Goal: Book appointment/travel/reservation

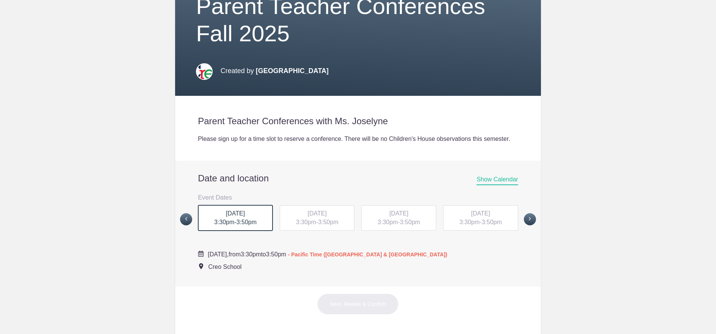
scroll to position [168, 0]
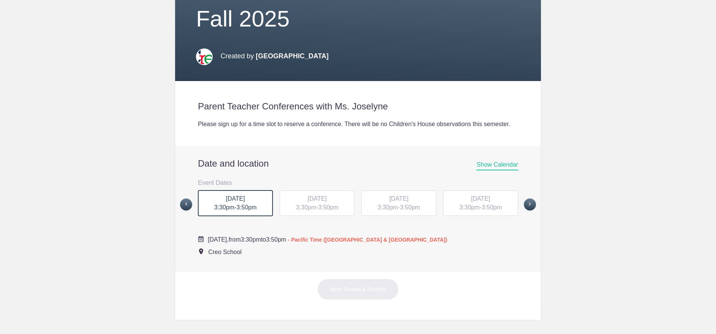
click at [245, 204] on span "3:50pm" at bounding box center [247, 207] width 20 height 6
click at [309, 204] on span "3:30pm" at bounding box center [306, 207] width 20 height 6
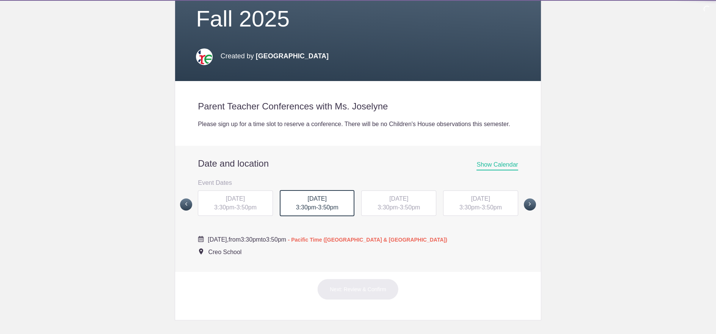
click at [314, 190] on div "TUE, Oct 21, 2025 3:30pm - 3:50pm" at bounding box center [317, 203] width 75 height 27
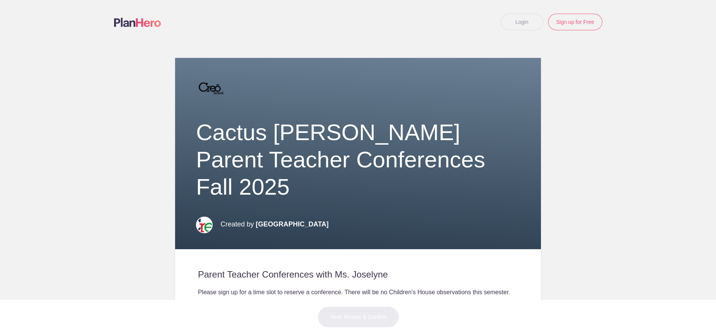
scroll to position [253, 0]
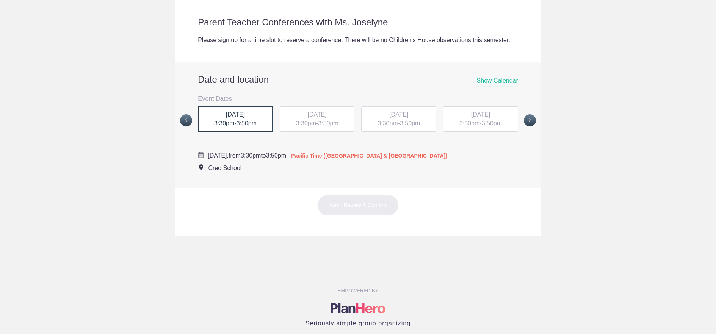
click at [237, 120] on span "3:50pm" at bounding box center [247, 123] width 20 height 6
click at [303, 120] on span "3:30pm" at bounding box center [306, 123] width 20 height 6
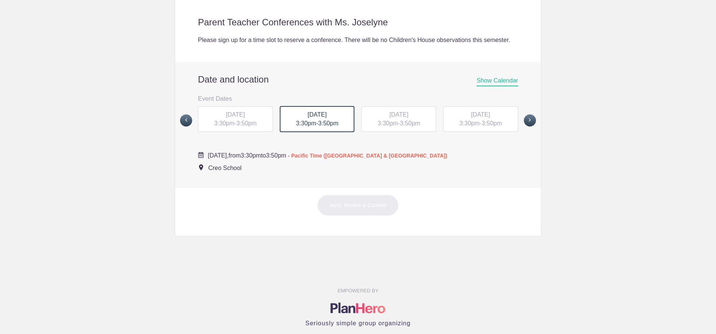
click at [220, 120] on span "3:30pm" at bounding box center [224, 123] width 20 height 6
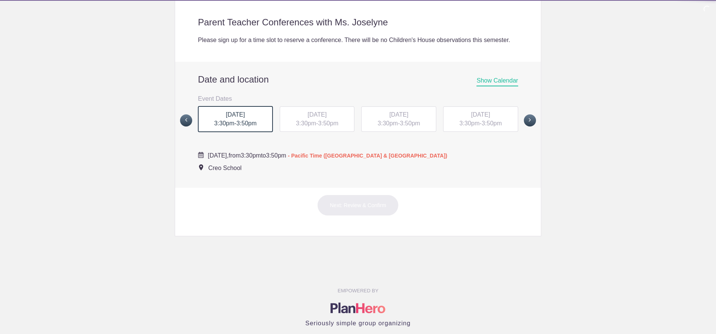
click at [226, 111] on span "[DATE]" at bounding box center [235, 114] width 19 height 6
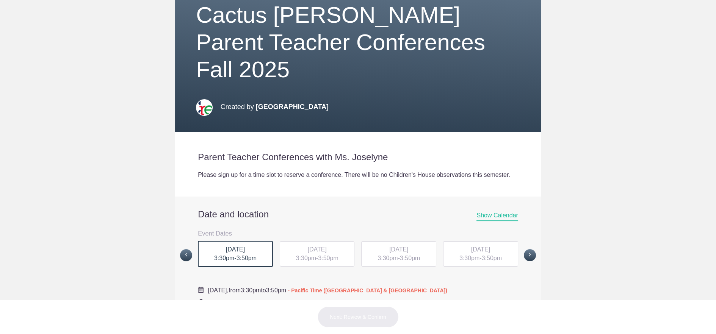
scroll to position [253, 0]
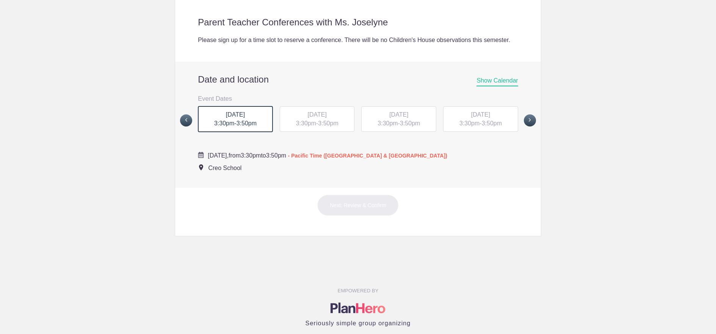
click at [232, 106] on div "MON, Oct 20, 2025 3:30pm - 3:50pm" at bounding box center [235, 119] width 75 height 27
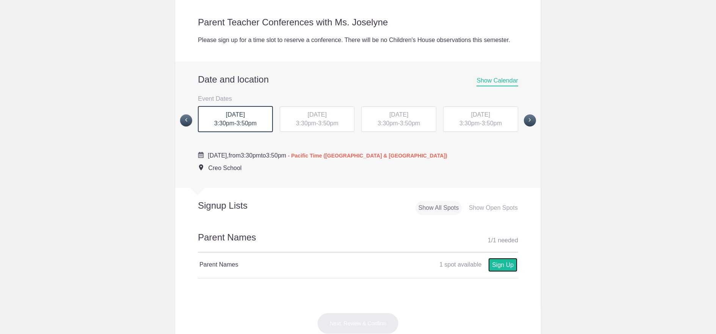
click at [509, 258] on link "Sign Up" at bounding box center [502, 265] width 29 height 14
type input "1"
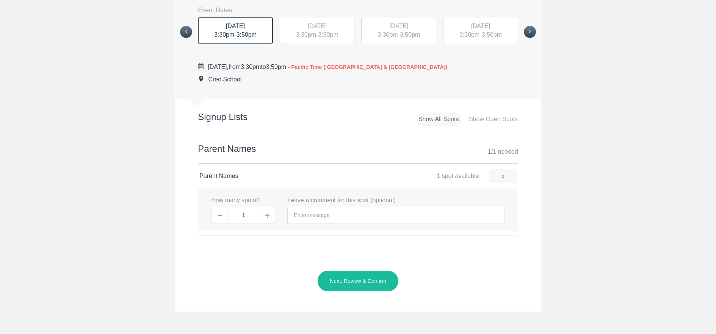
scroll to position [421, 0]
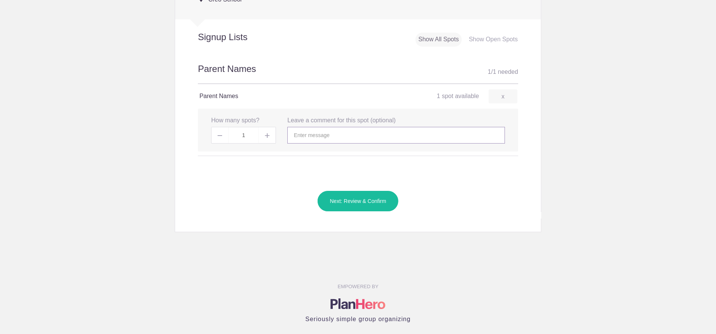
click at [309, 127] on input "text" at bounding box center [395, 135] width 217 height 17
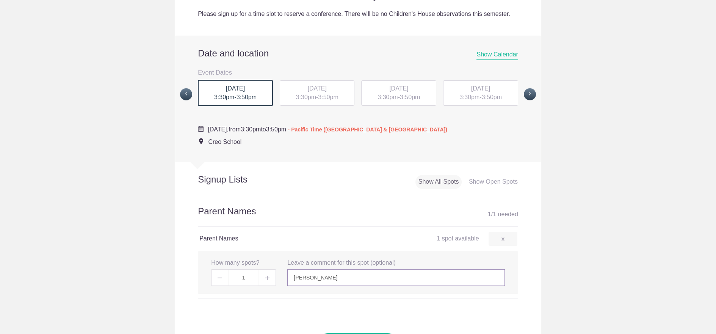
scroll to position [337, 0]
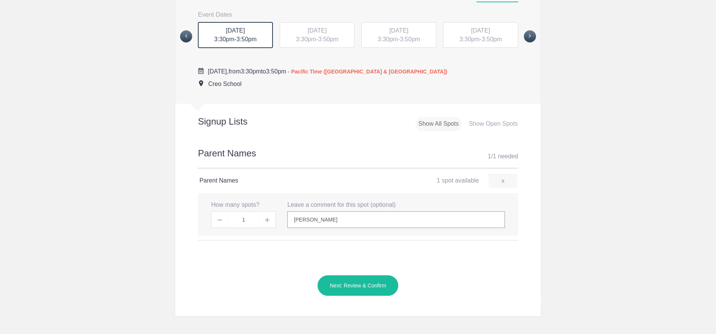
type input "[PERSON_NAME]"
click at [355, 275] on button "Next: Review & Confirm" at bounding box center [358, 285] width 82 height 21
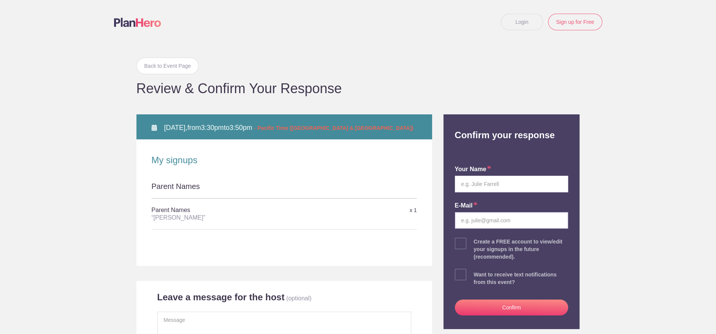
type input "admin@creoschool.org"
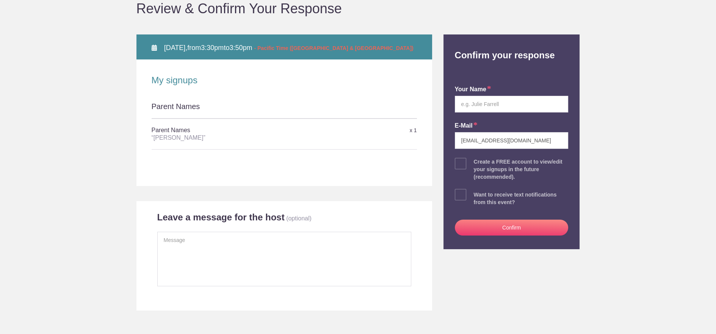
scroll to position [84, 0]
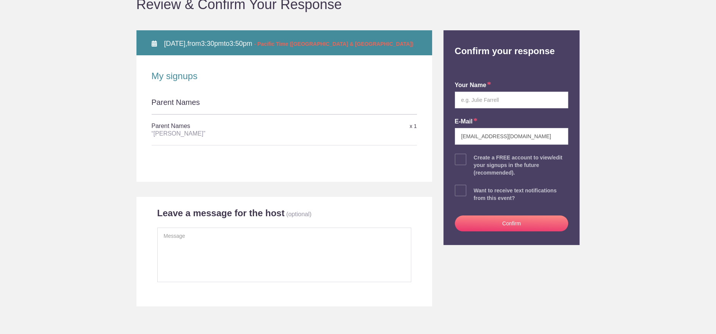
click at [512, 222] on button "Confirm" at bounding box center [512, 224] width 114 height 16
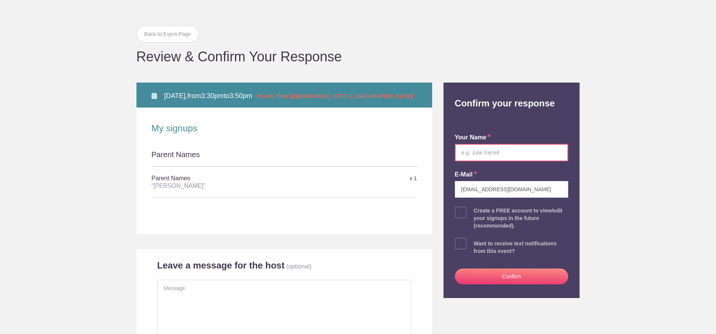
scroll to position [30, 0]
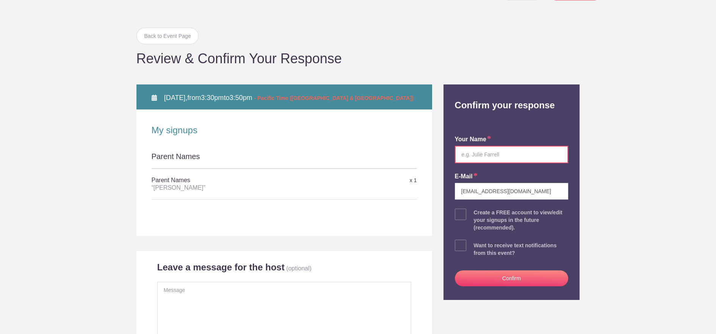
click at [509, 156] on input "text" at bounding box center [512, 154] width 114 height 17
type input "[PERSON_NAME]"
click at [494, 274] on button "Confirm" at bounding box center [512, 279] width 114 height 16
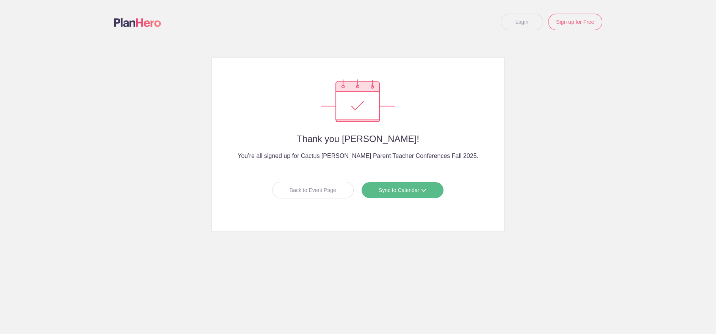
click at [392, 190] on link "Sync to Calendar" at bounding box center [402, 190] width 83 height 17
click at [406, 207] on link "Google Calendar" at bounding box center [400, 206] width 68 height 15
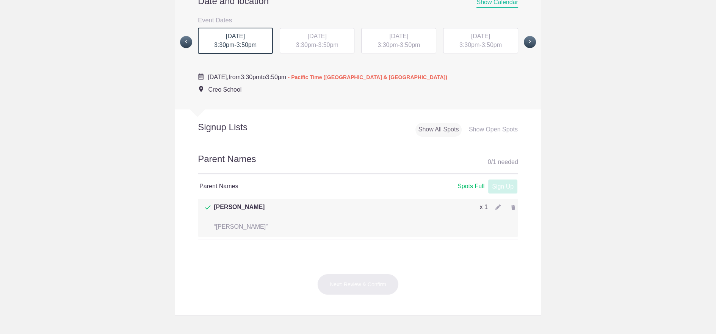
scroll to position [247, 0]
